Goal: Information Seeking & Learning: Learn about a topic

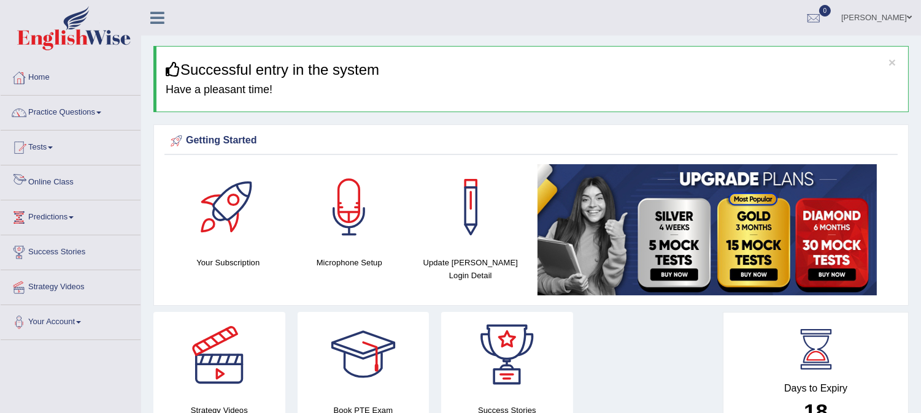
click at [53, 180] on link "Online Class" at bounding box center [71, 181] width 140 height 31
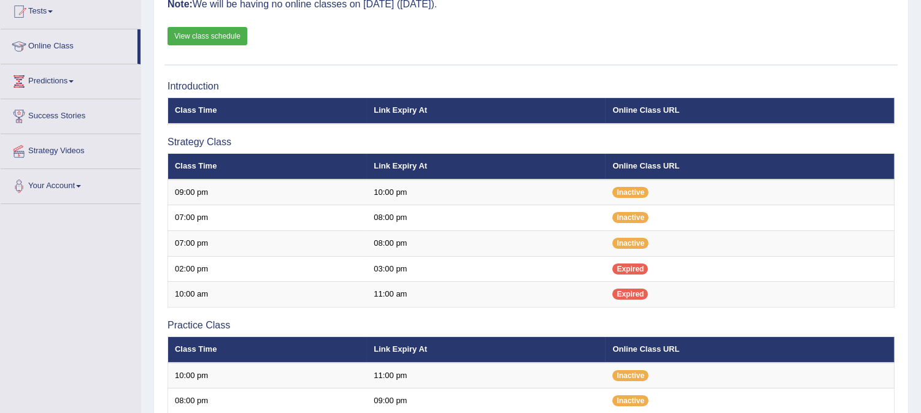
scroll to position [204, 0]
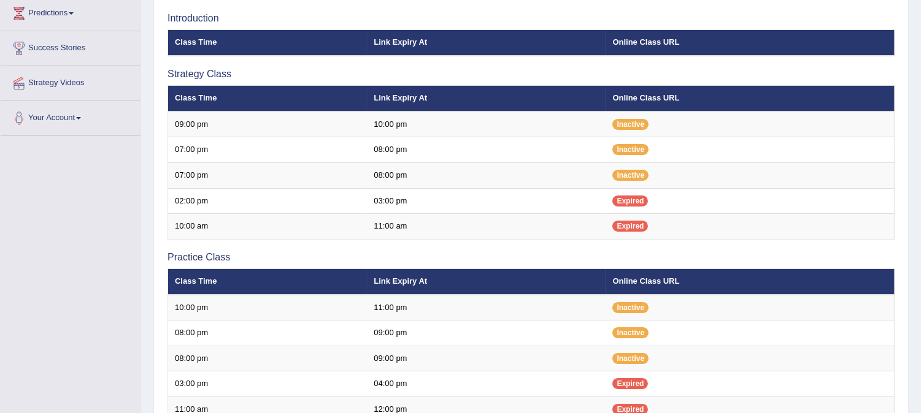
drag, startPoint x: 0, startPoint y: 0, endPoint x: 512, endPoint y: 9, distance: 511.6
click at [512, 9] on div "Introduction Class Time Link Expiry At Online Class URL Strategy Class Class Ti…" at bounding box center [530, 307] width 733 height 600
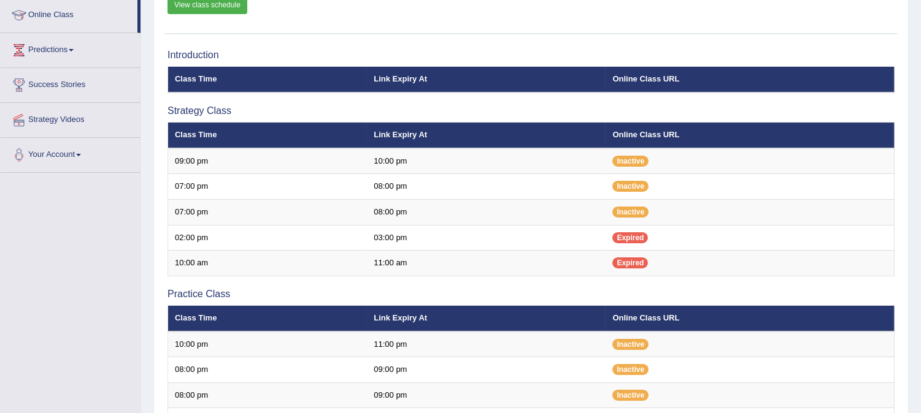
scroll to position [168, 0]
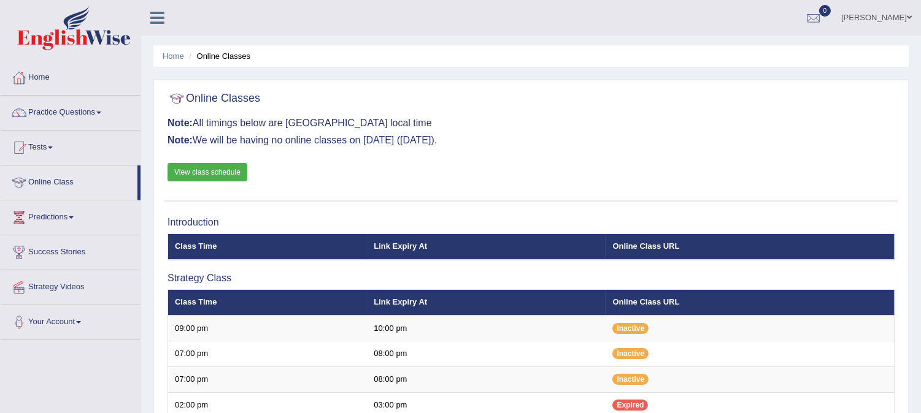
scroll to position [204, 0]
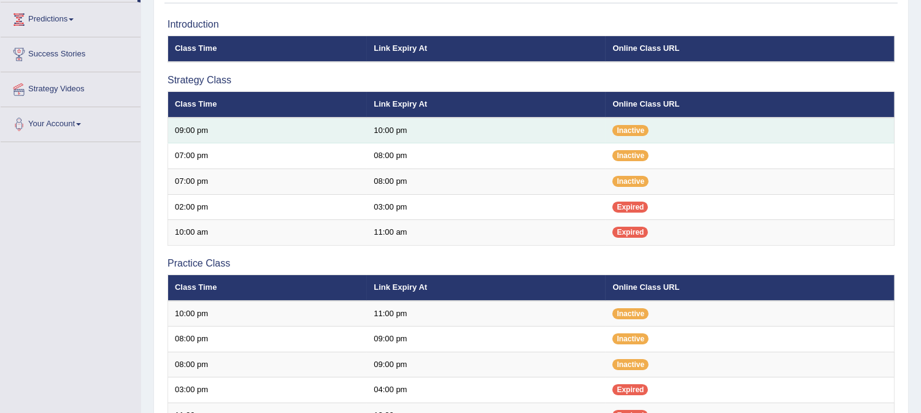
scroll to position [277, 0]
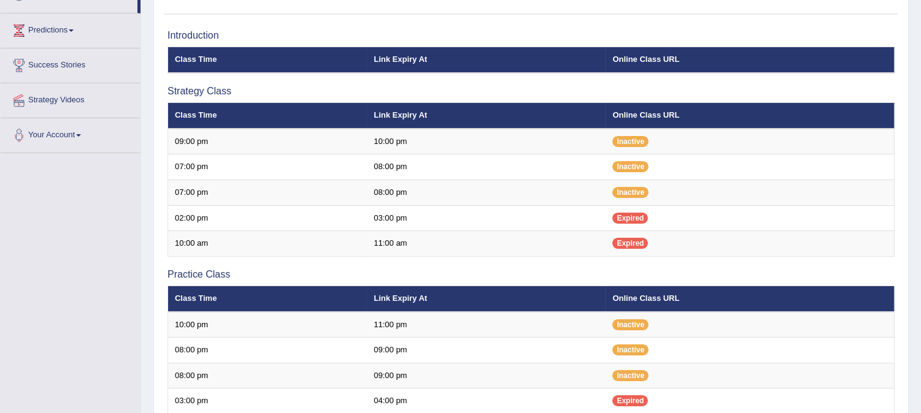
scroll to position [212, 0]
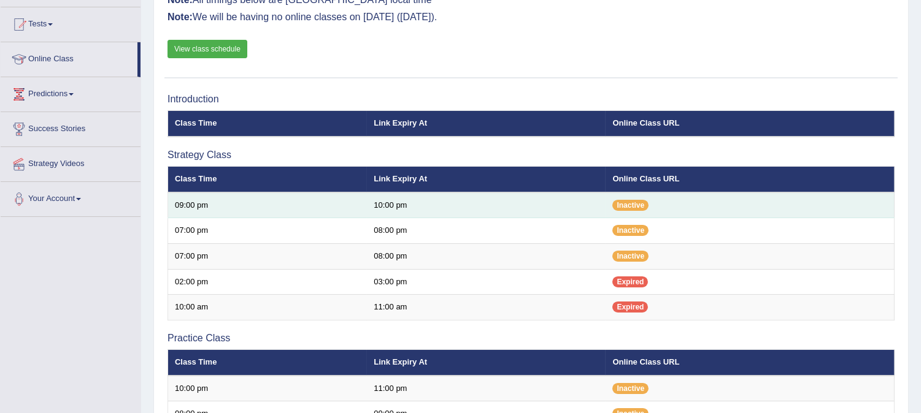
scroll to position [8, 0]
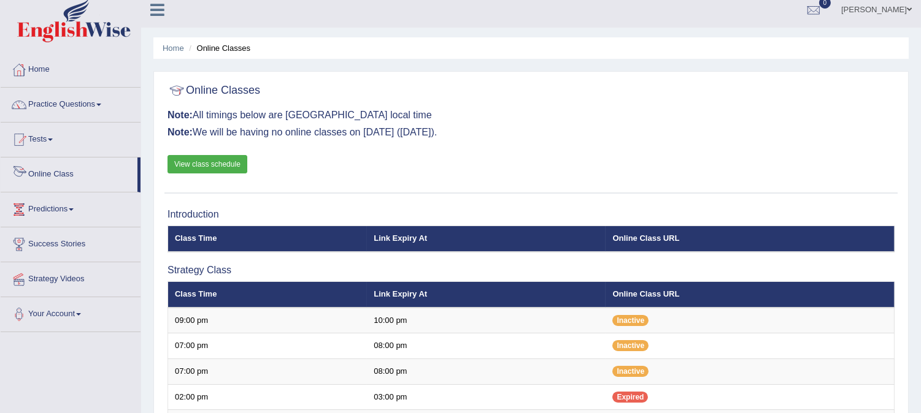
click at [61, 175] on link "Online Class" at bounding box center [69, 173] width 137 height 31
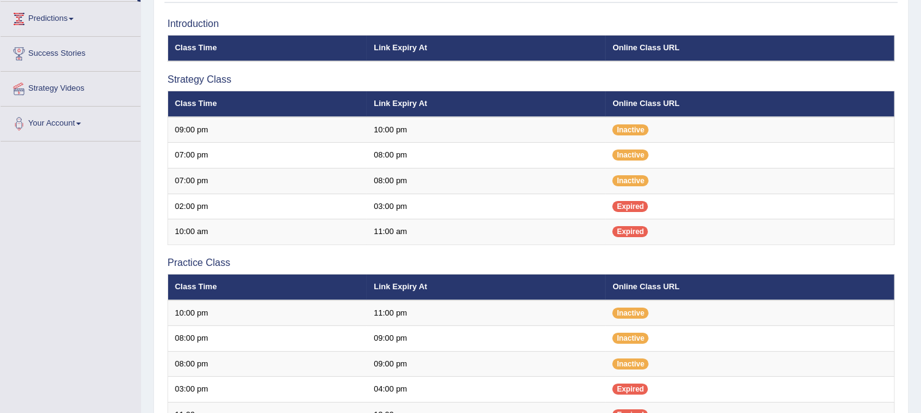
scroll to position [204, 0]
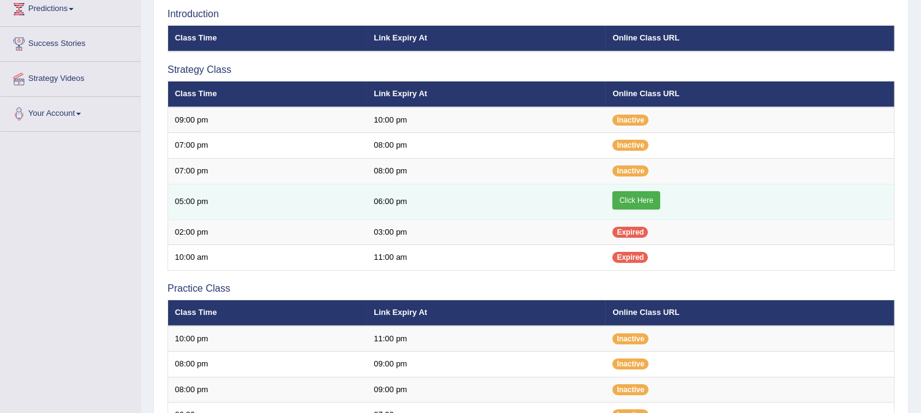
click at [646, 199] on link "Click Here" at bounding box center [635, 200] width 47 height 18
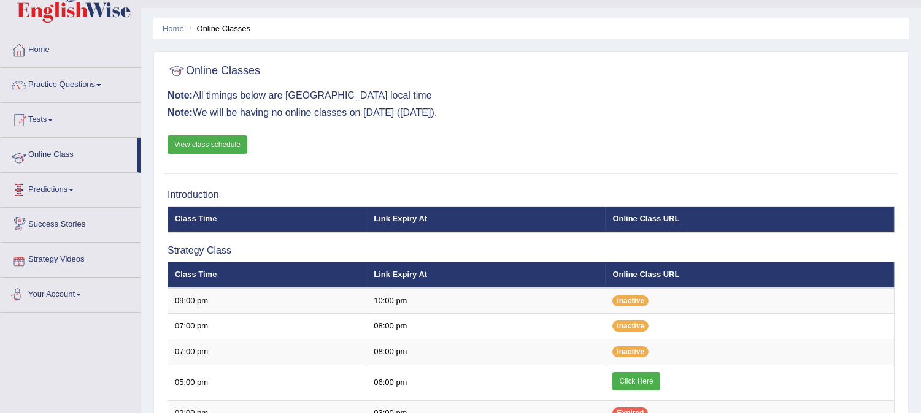
scroll to position [26, 0]
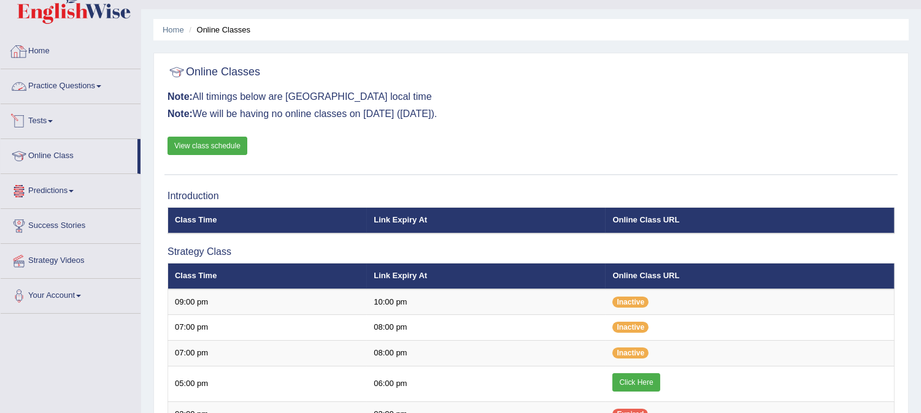
click at [65, 55] on link "Home" at bounding box center [71, 49] width 140 height 31
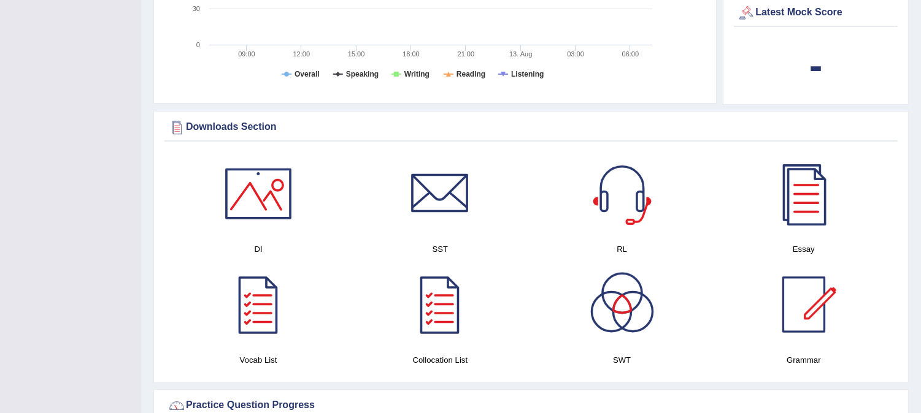
scroll to position [515, 0]
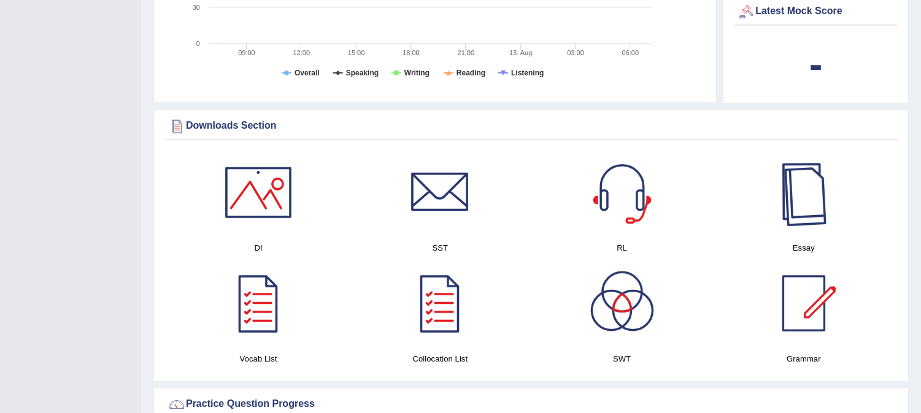
click at [788, 196] on div at bounding box center [804, 193] width 86 height 86
